Goal: Task Accomplishment & Management: Use online tool/utility

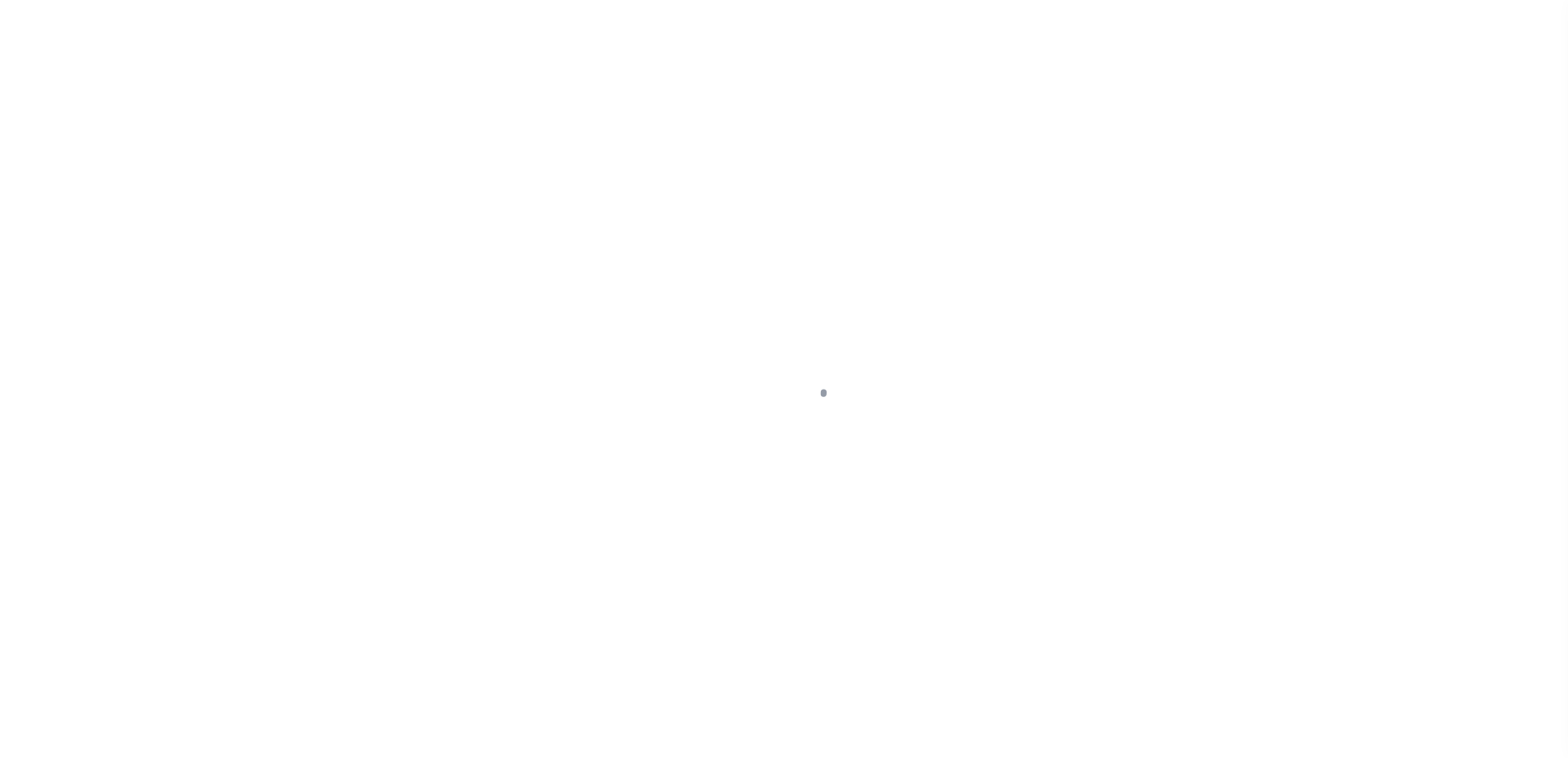
scroll to position [41, 0]
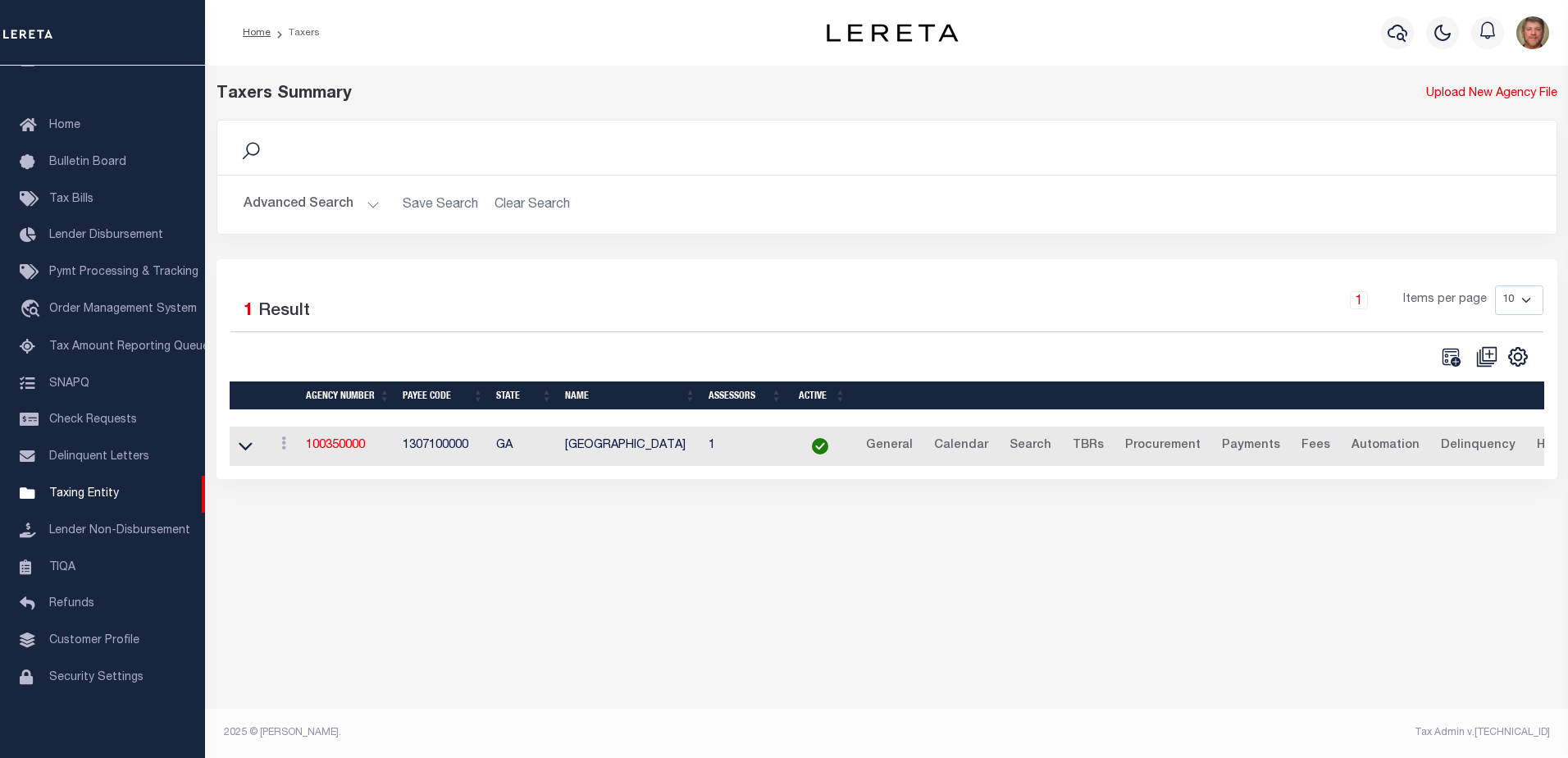
click at [368, 205] on button "Advanced Search" at bounding box center [311, 204] width 136 height 32
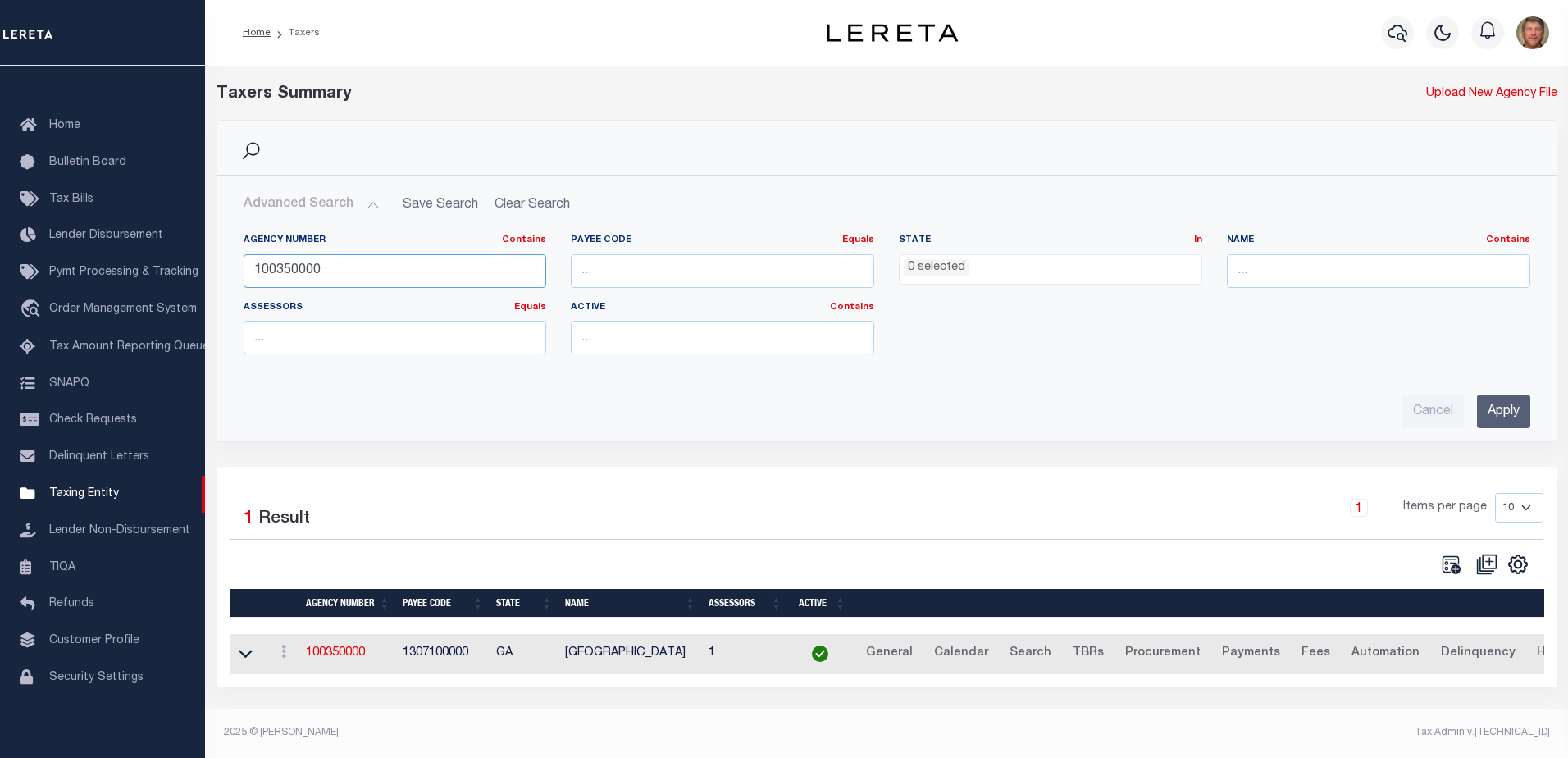
drag, startPoint x: 355, startPoint y: 260, endPoint x: 256, endPoint y: 265, distance: 99.1
click at [256, 265] on input "100350000" at bounding box center [395, 271] width 303 height 34
click at [297, 271] on input "480570101" at bounding box center [395, 271] width 303 height 34
type input "480570401"
click at [1493, 407] on input "Apply" at bounding box center [1504, 411] width 53 height 34
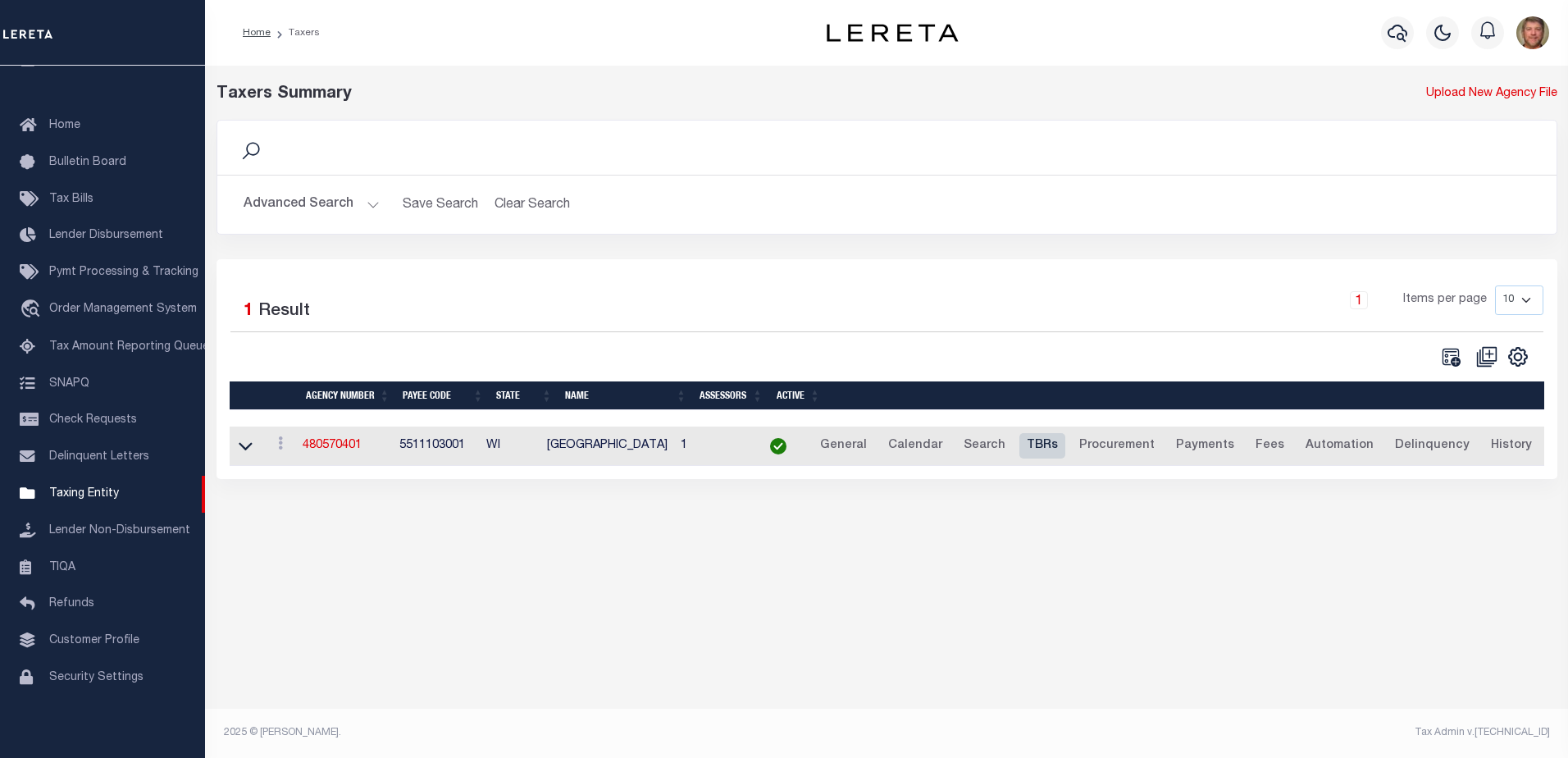
click at [1044, 450] on link "TBRs" at bounding box center [1042, 446] width 46 height 27
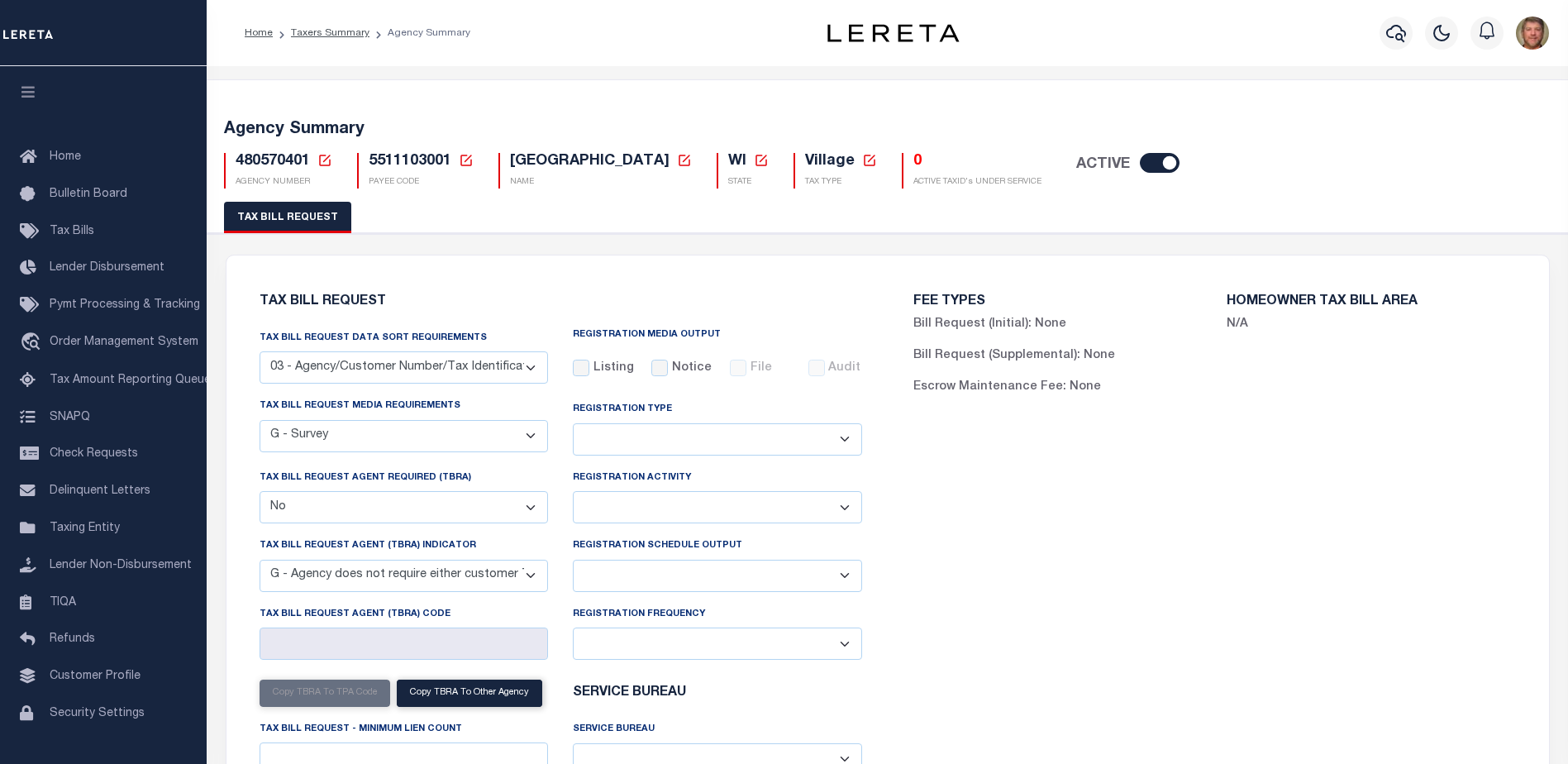
select select "27"
select select "24"
select select "false"
select select "15"
select select
